Goal: Task Accomplishment & Management: Complete application form

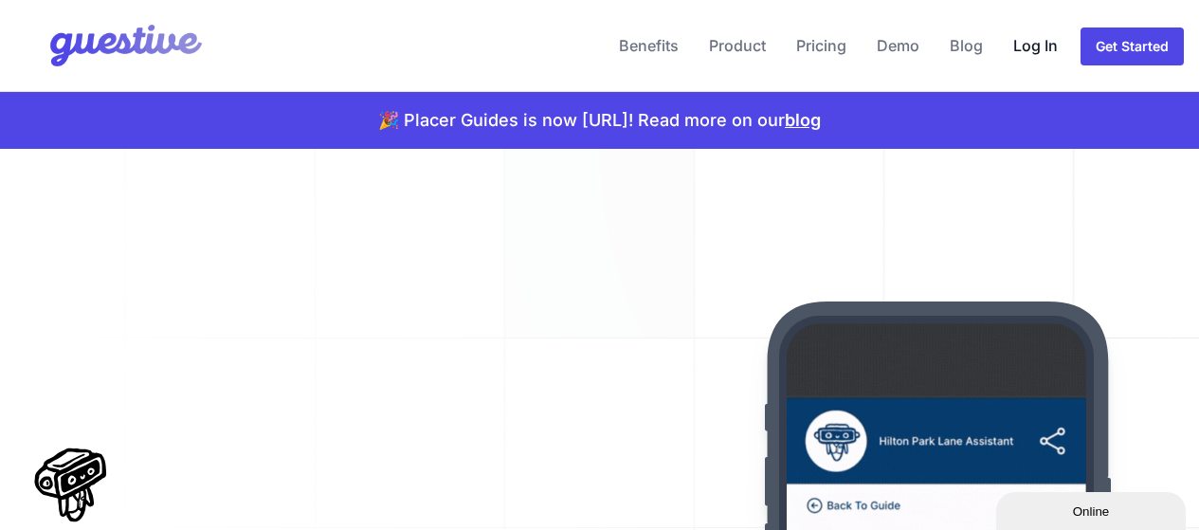
click at [1049, 35] on link "Log In" at bounding box center [1036, 46] width 60 height 46
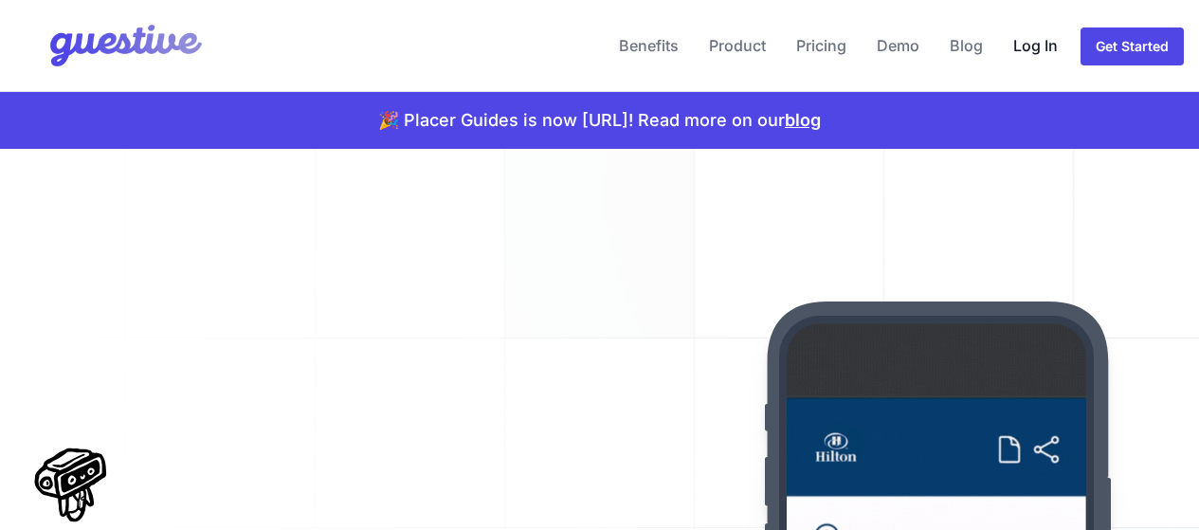
click at [1034, 44] on link "Log In" at bounding box center [1036, 46] width 60 height 46
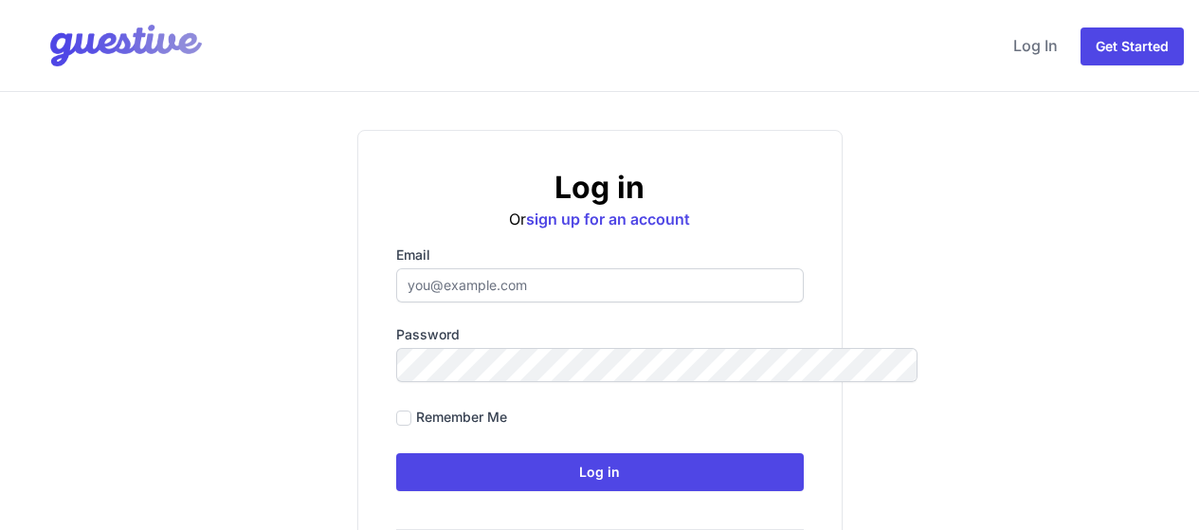
click at [424, 283] on input "Email" at bounding box center [600, 285] width 408 height 34
type input "[EMAIL_ADDRESS][DOMAIN_NAME]"
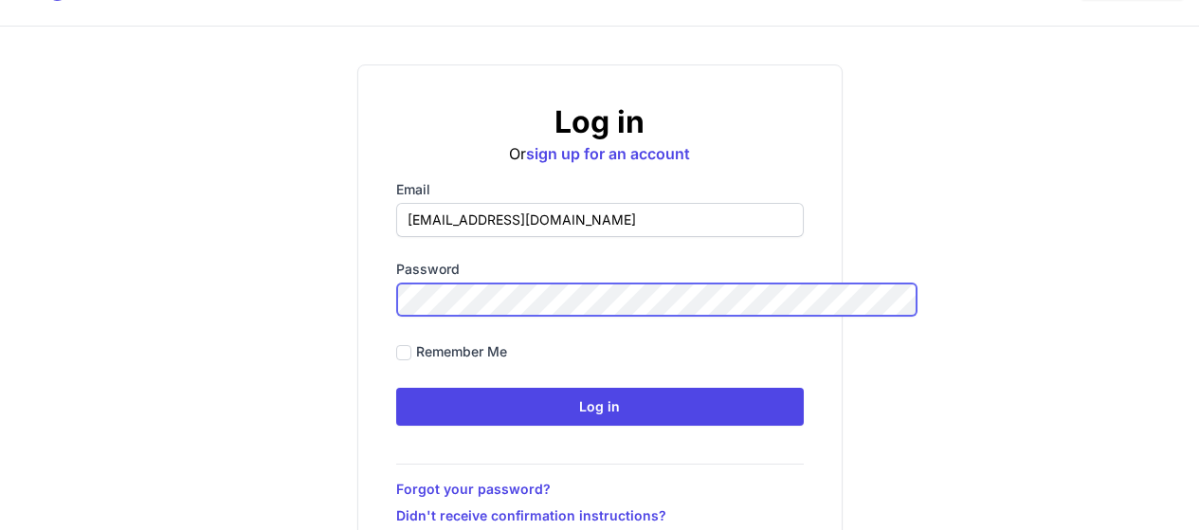
scroll to position [206, 0]
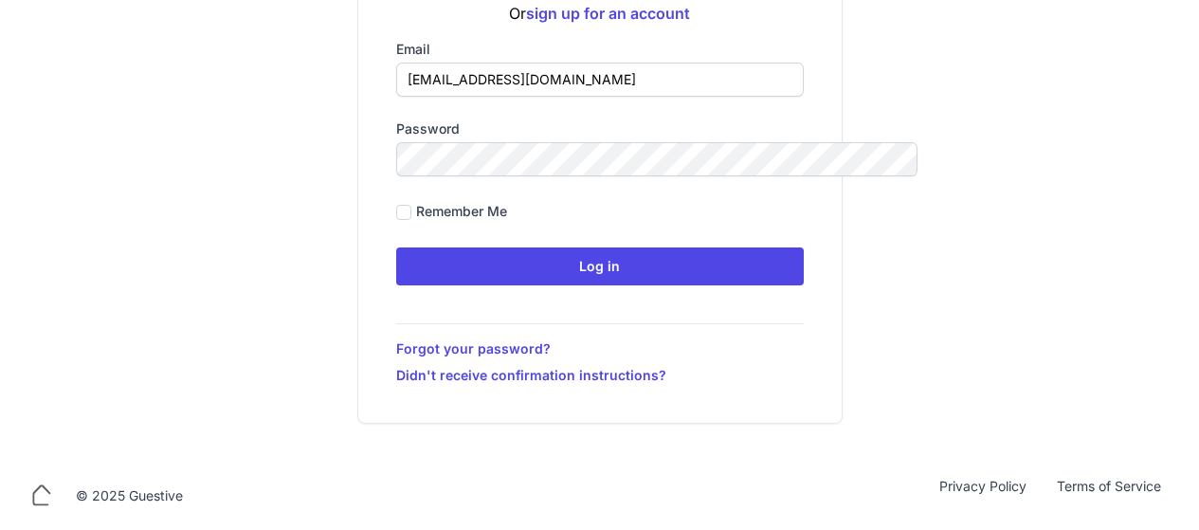
click at [1024, 146] on div "Log in Or sign up for an account Email [EMAIL_ADDRESS][DOMAIN_NAME] Password Re…" at bounding box center [600, 174] width 971 height 500
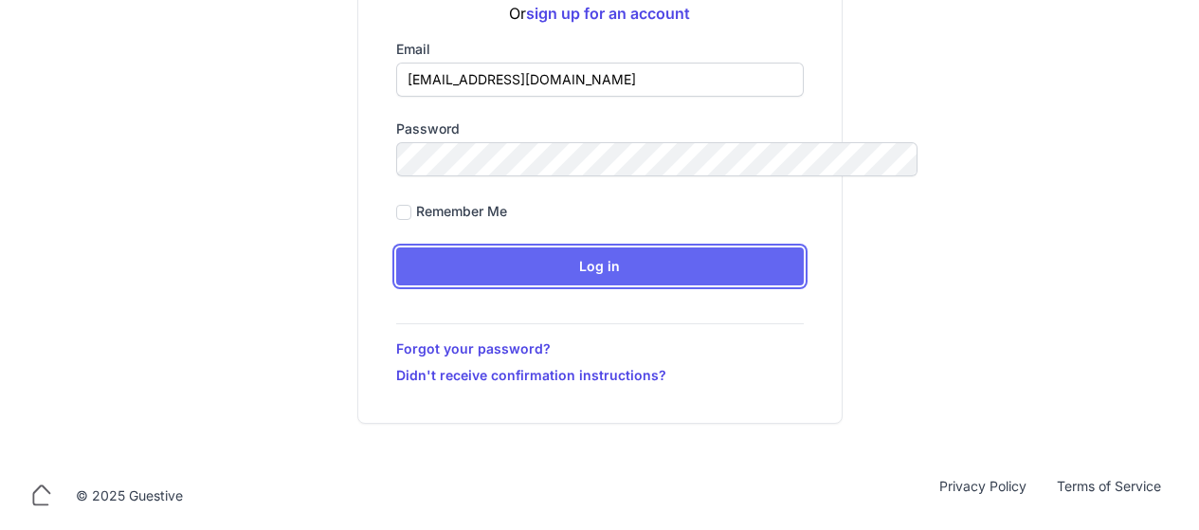
click at [585, 260] on input "Log in" at bounding box center [600, 266] width 408 height 38
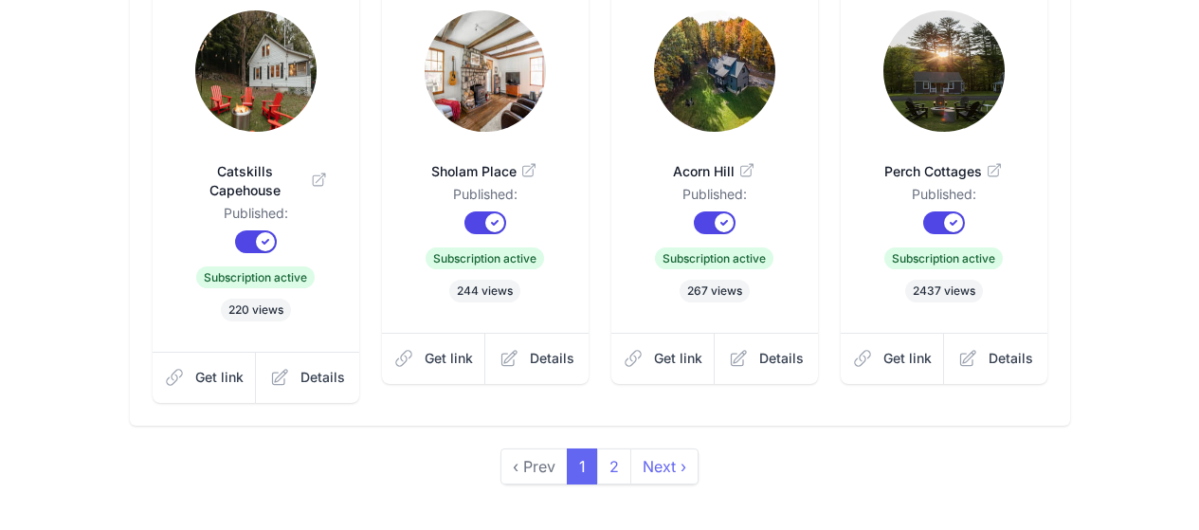
scroll to position [758, 0]
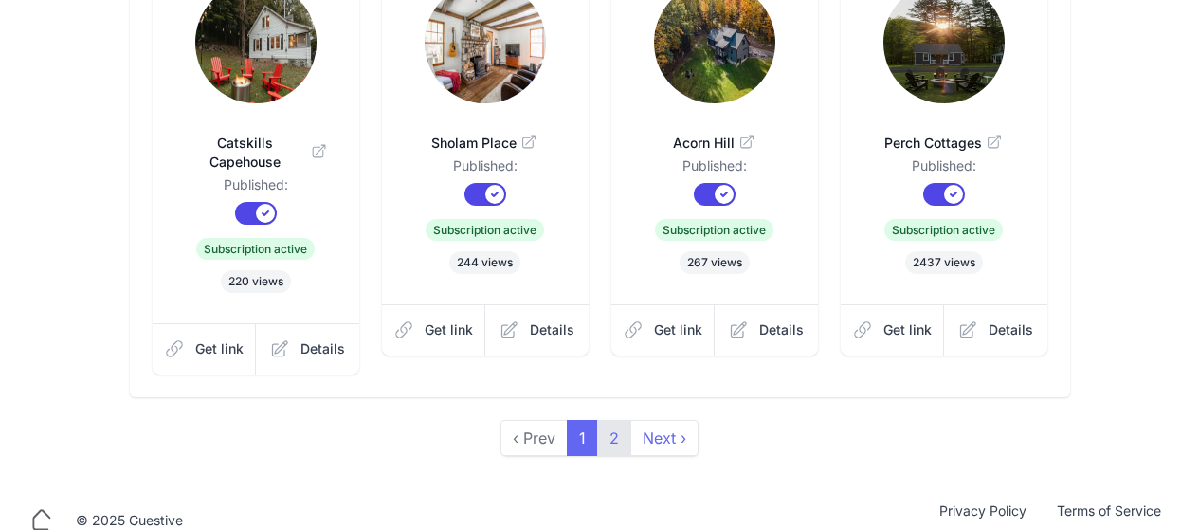
click at [617, 423] on link "2" at bounding box center [614, 438] width 34 height 36
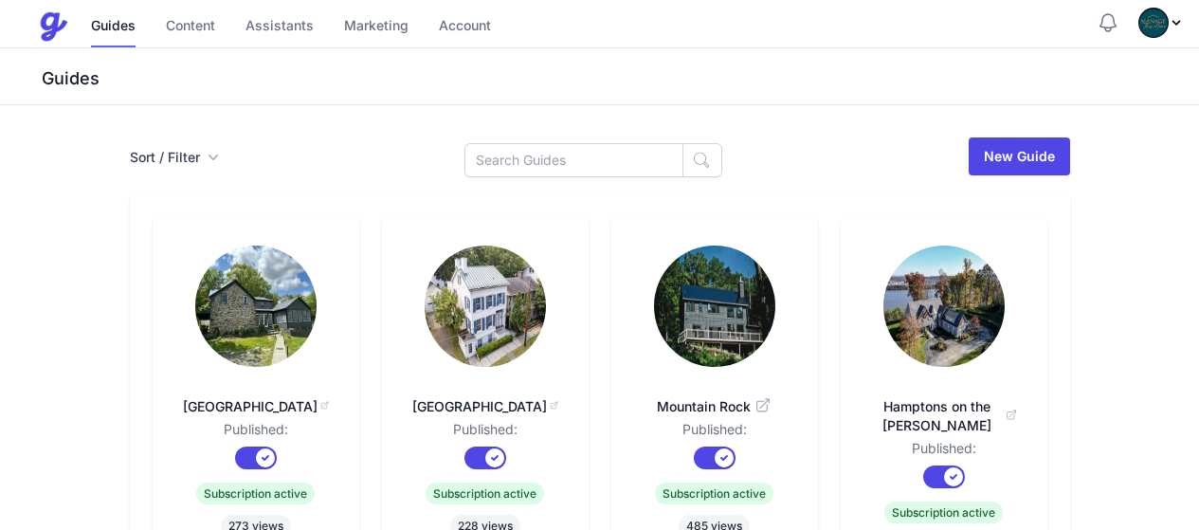
click at [195, 307] on img at bounding box center [255, 306] width 121 height 121
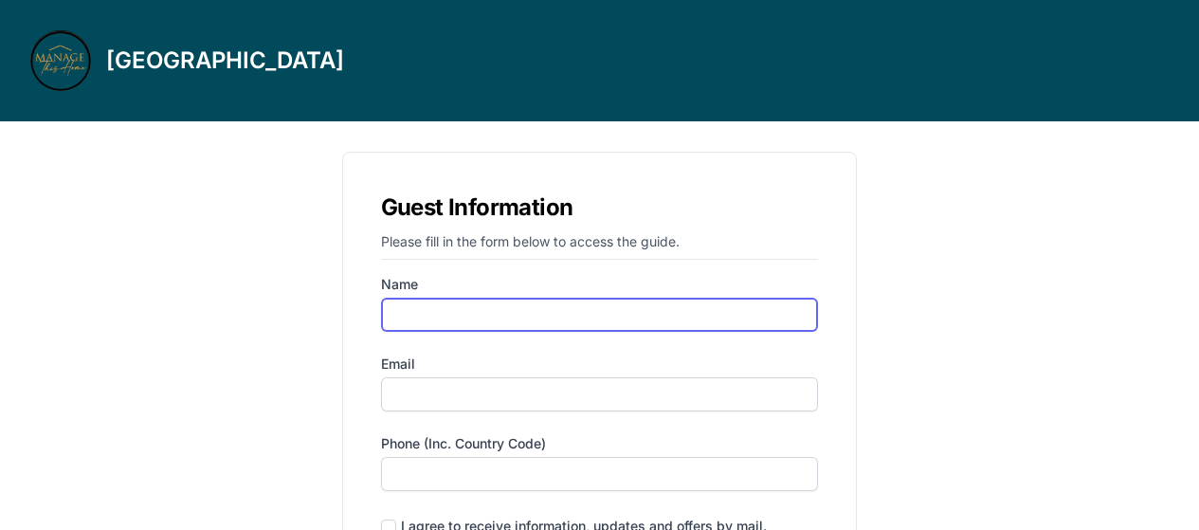
click at [521, 302] on input "Name" at bounding box center [600, 315] width 438 height 34
type input "alona"
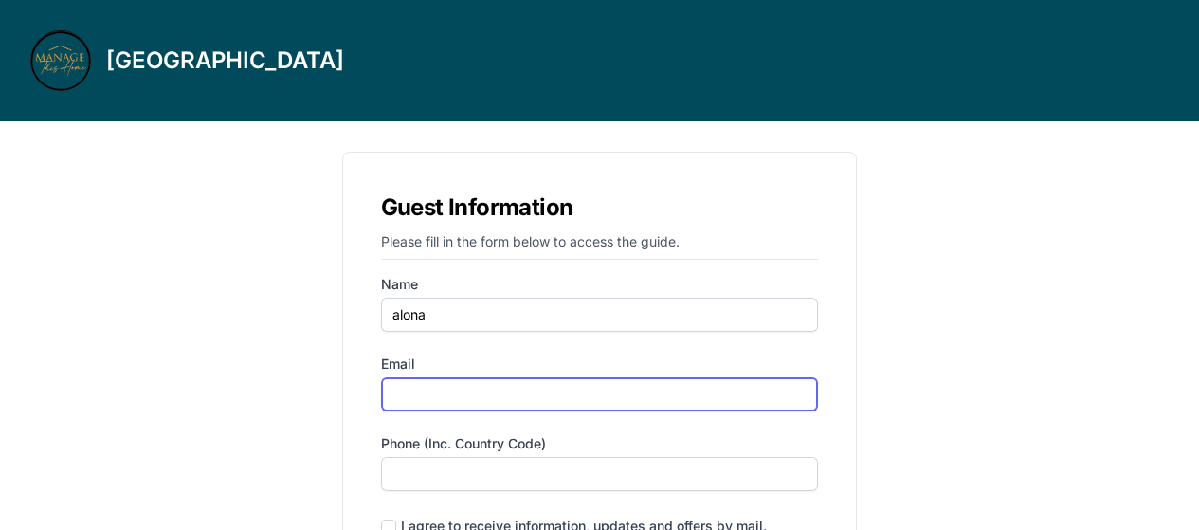
click at [486, 407] on input "Email" at bounding box center [600, 394] width 438 height 34
type input "alona.peco@gmail.com"
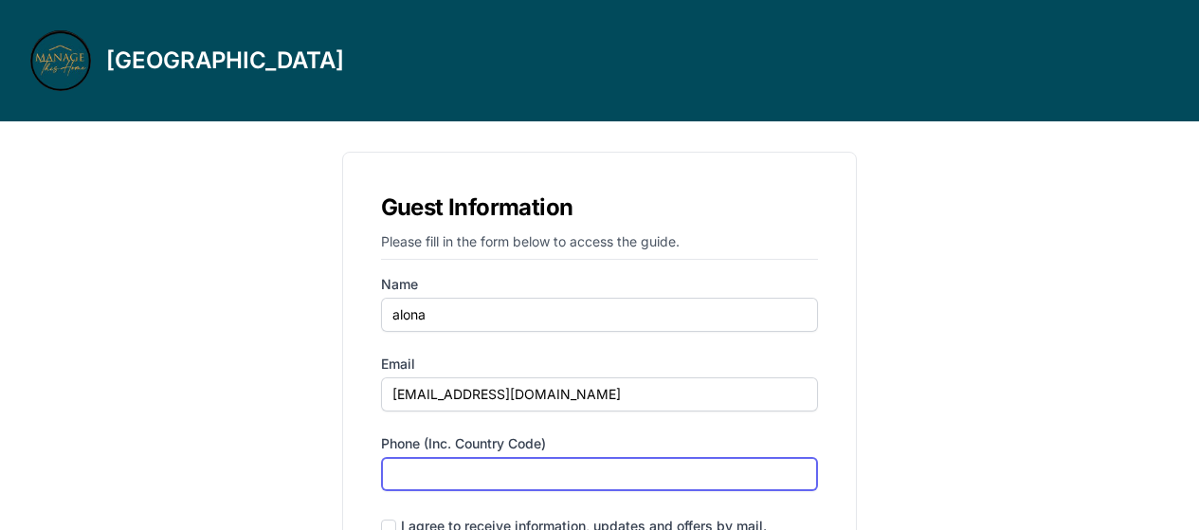
click at [500, 464] on input "Phone (inc. country code)" at bounding box center [600, 474] width 438 height 34
type input "‪(646) 389-6677‬"
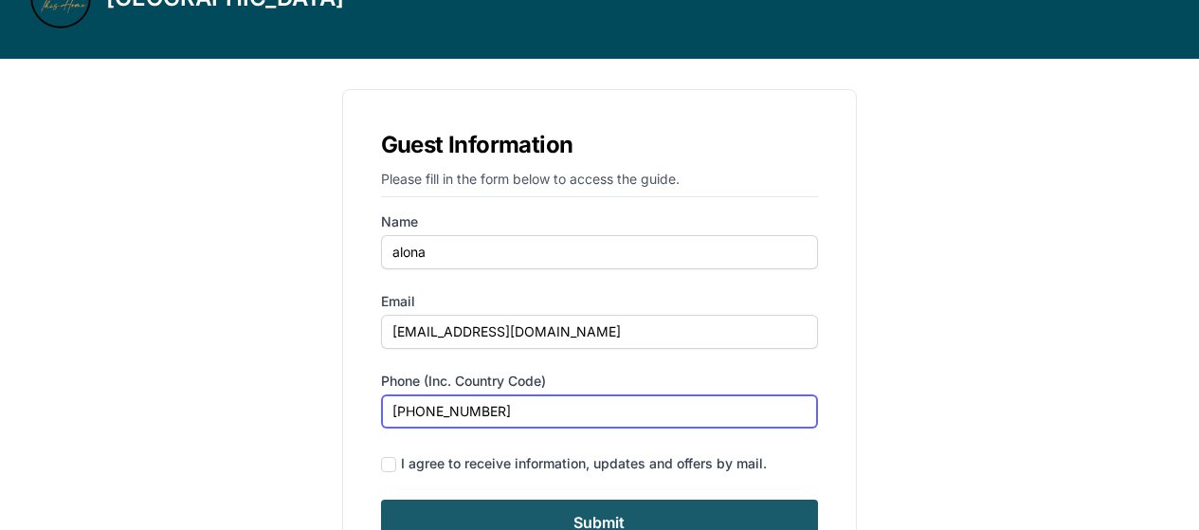
scroll to position [170, 0]
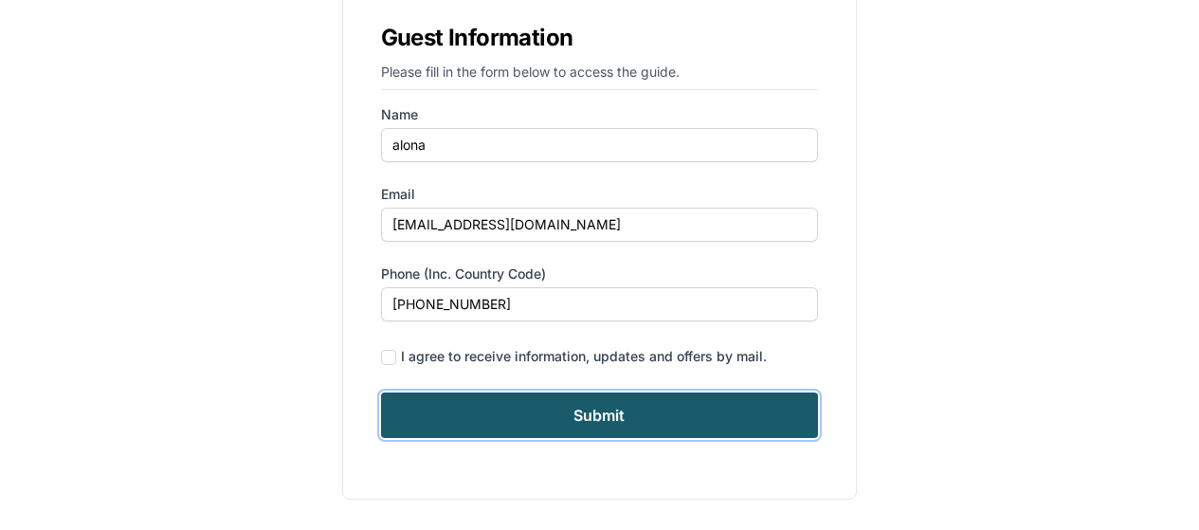
click at [636, 433] on input "Submit" at bounding box center [600, 416] width 438 height 46
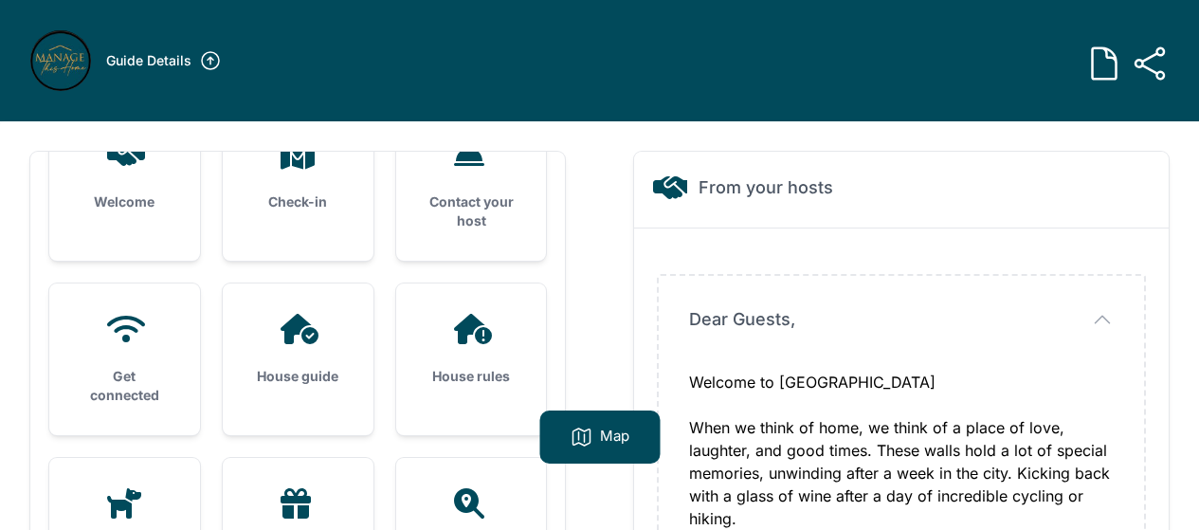
scroll to position [95, 0]
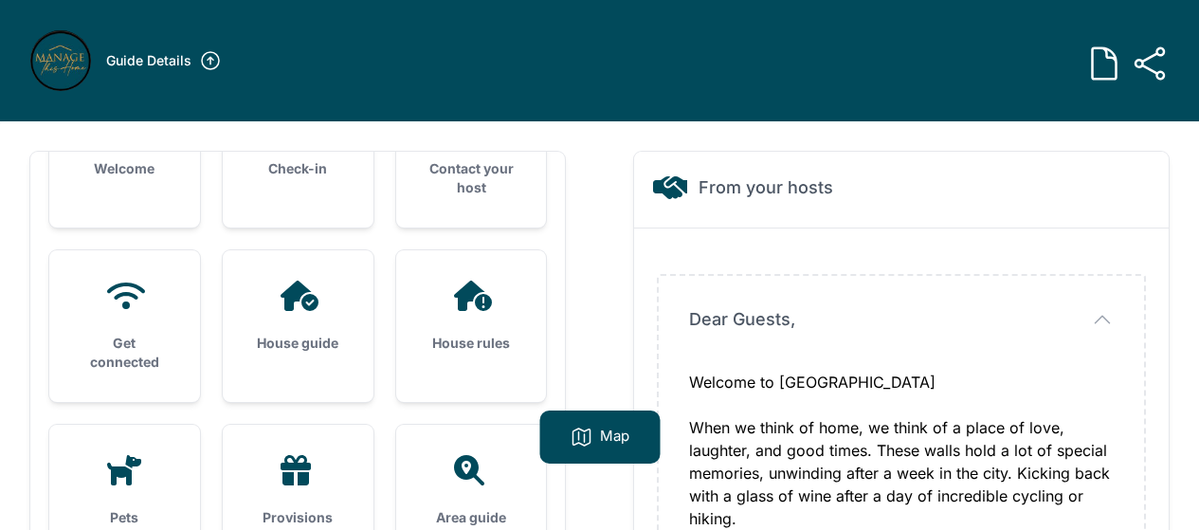
click at [494, 306] on icon at bounding box center [471, 296] width 46 height 30
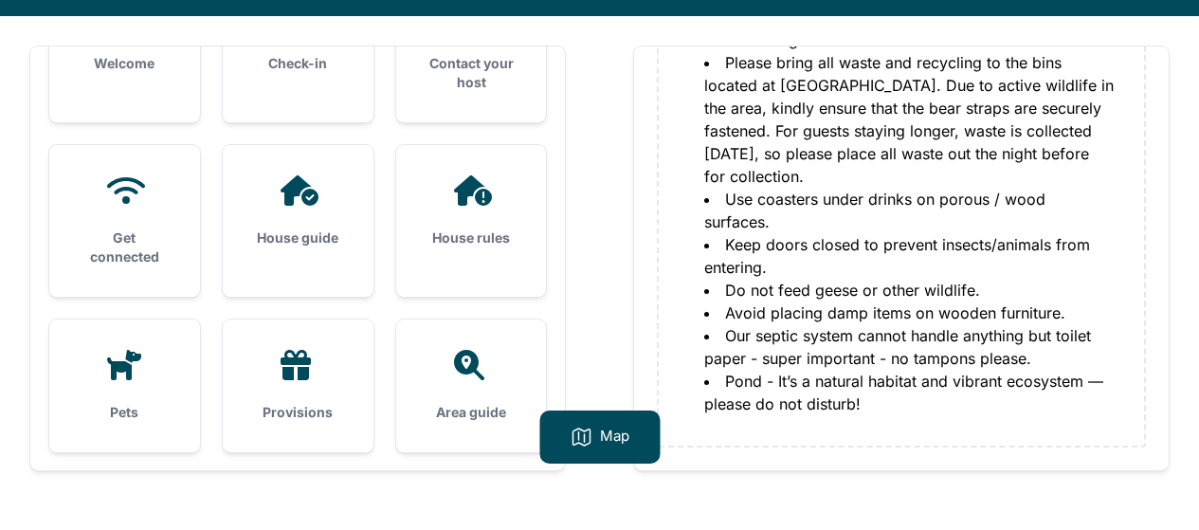
scroll to position [121, 0]
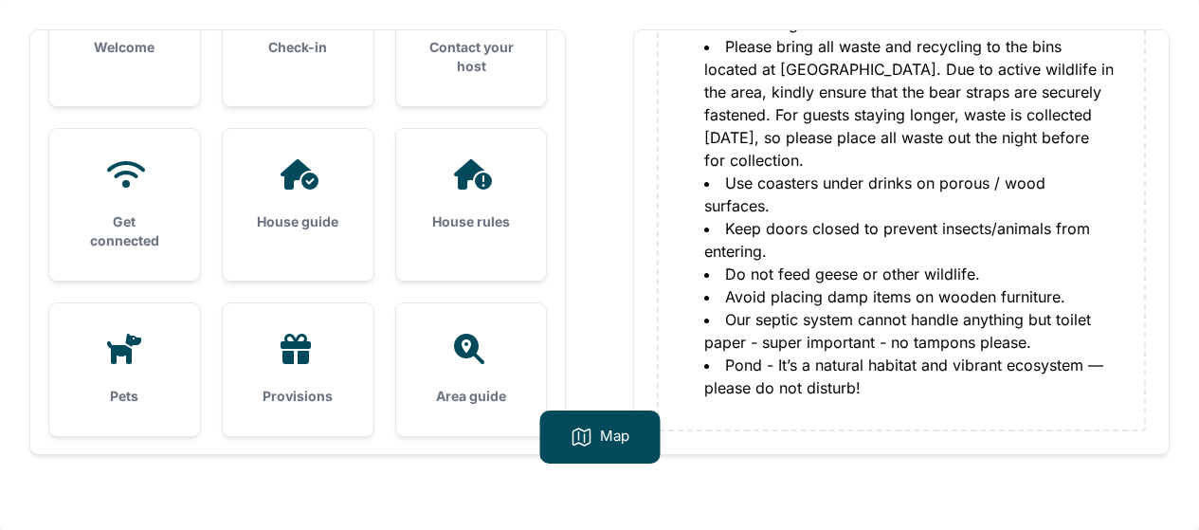
click at [281, 194] on div "House guide" at bounding box center [298, 195] width 151 height 133
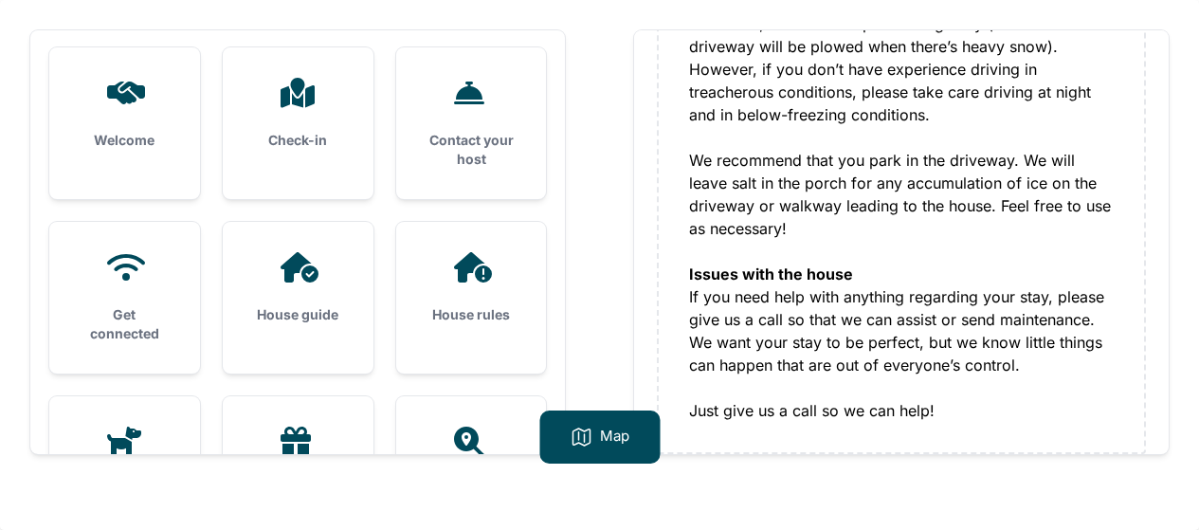
scroll to position [0, 0]
click at [479, 323] on h3 "House rules" at bounding box center [472, 316] width 90 height 19
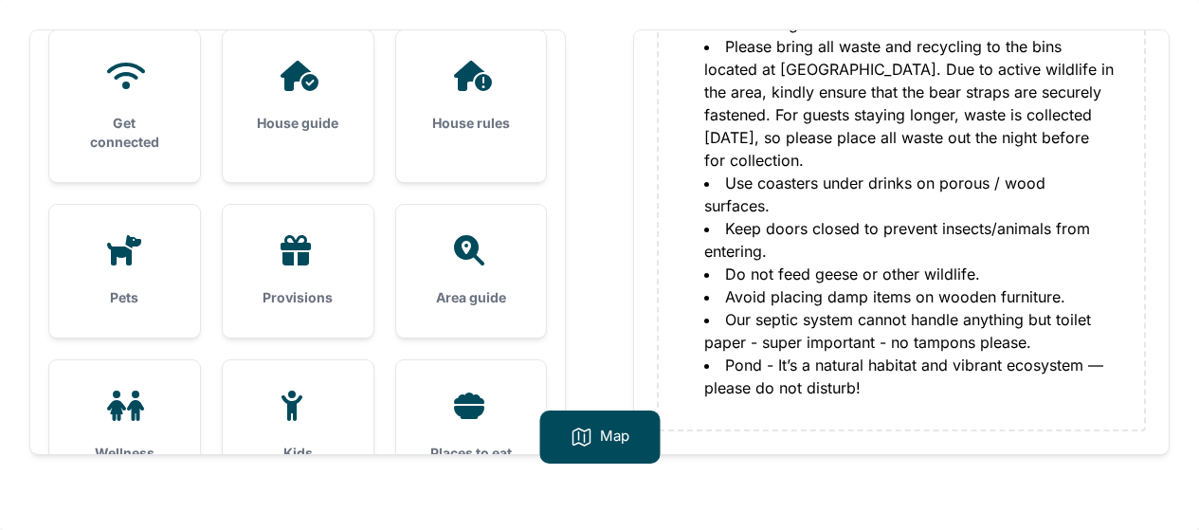
scroll to position [160, 0]
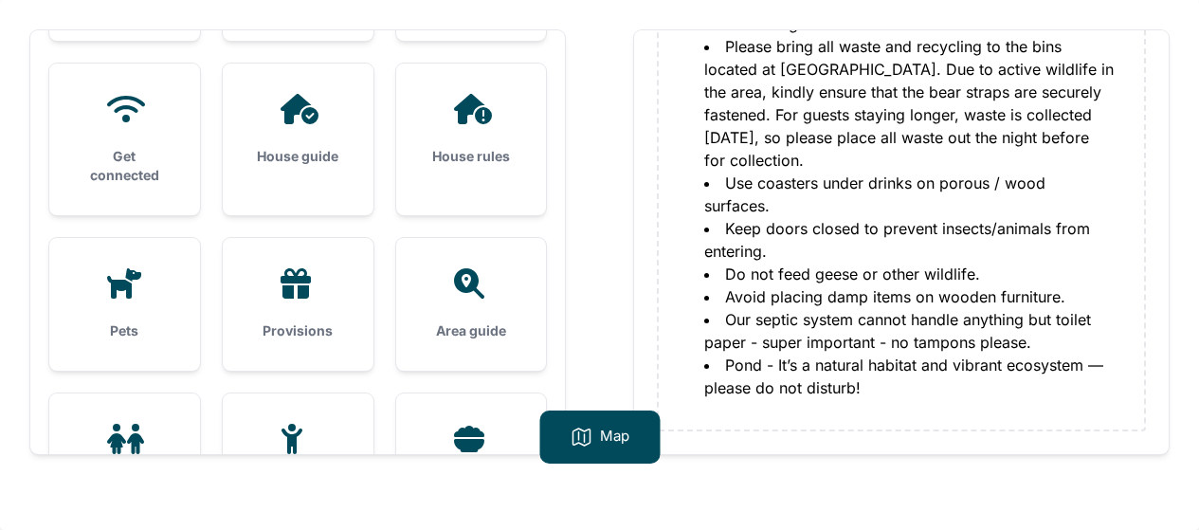
click at [292, 145] on div "House guide" at bounding box center [298, 130] width 151 height 133
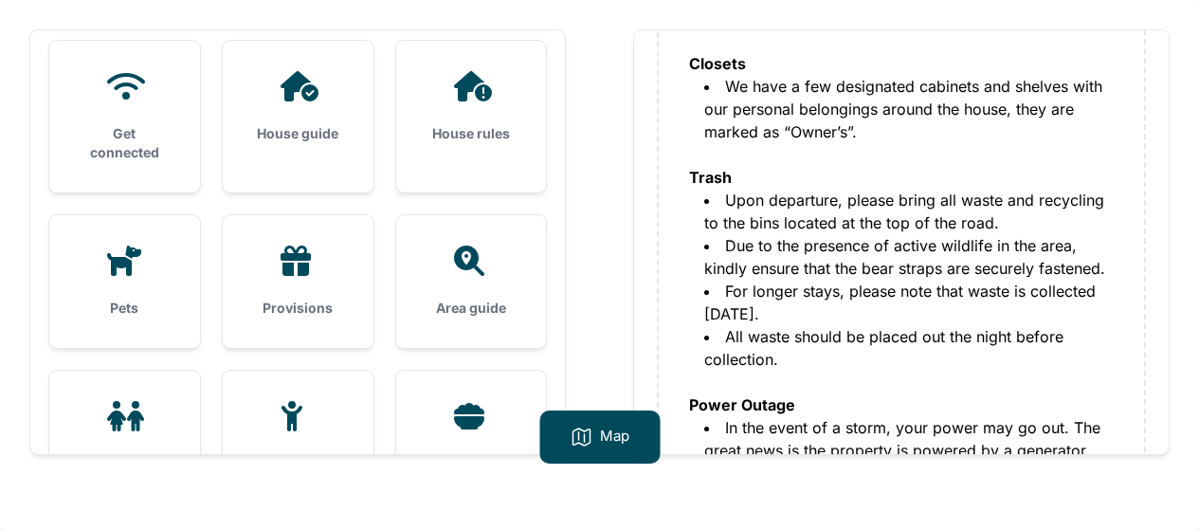
scroll to position [190, 0]
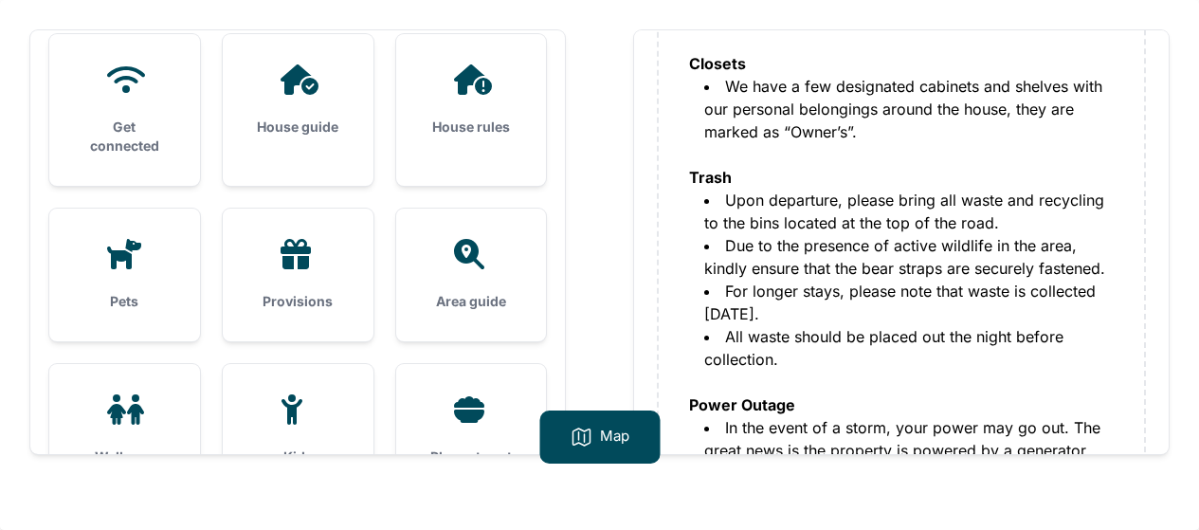
click at [329, 309] on h3 "Provisions" at bounding box center [298, 301] width 90 height 19
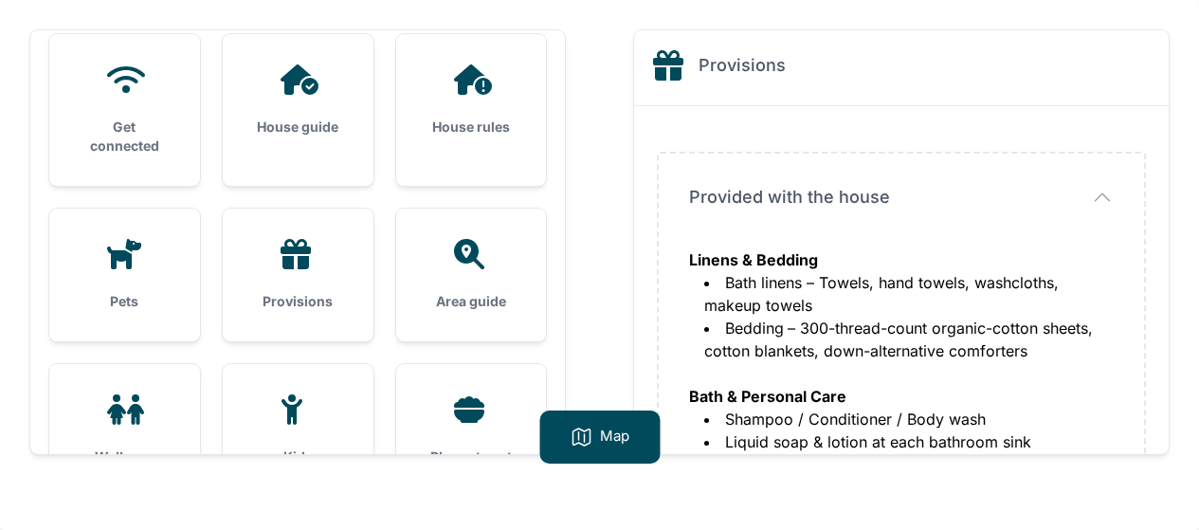
scroll to position [0, 0]
